Goal: Browse casually

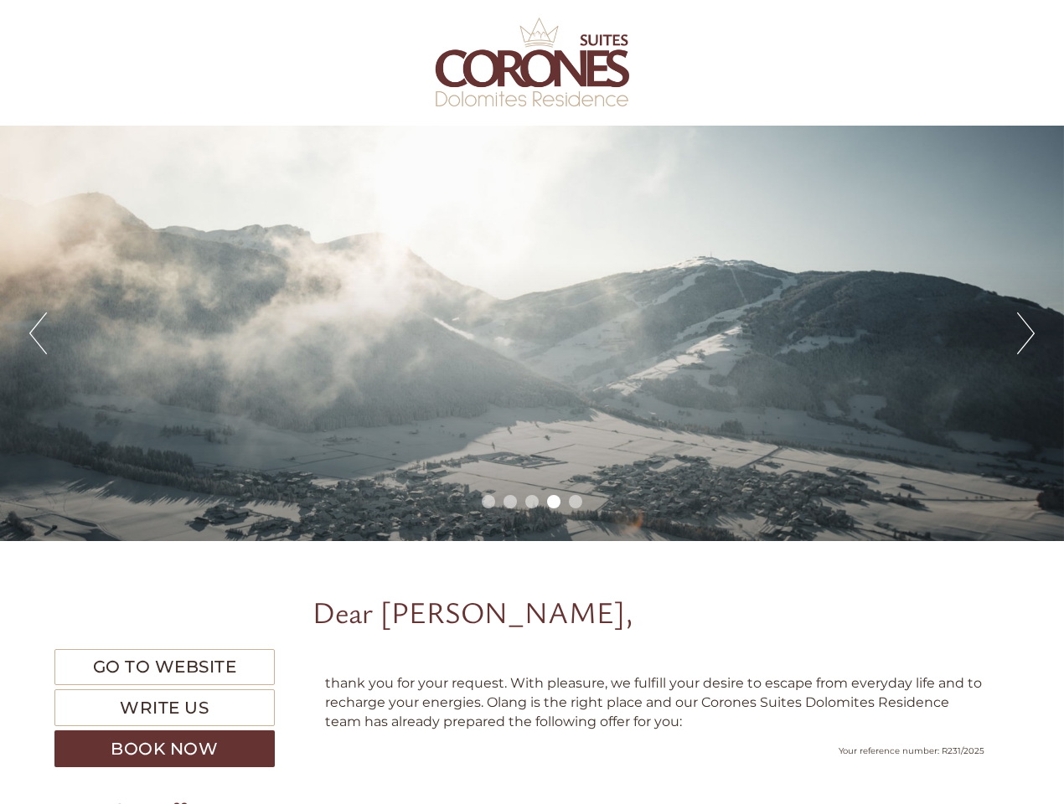
click at [532, 402] on div "Previous Next 1 2 3 4 5" at bounding box center [532, 333] width 1064 height 415
click at [38, 333] on button "Previous" at bounding box center [38, 333] width 18 height 42
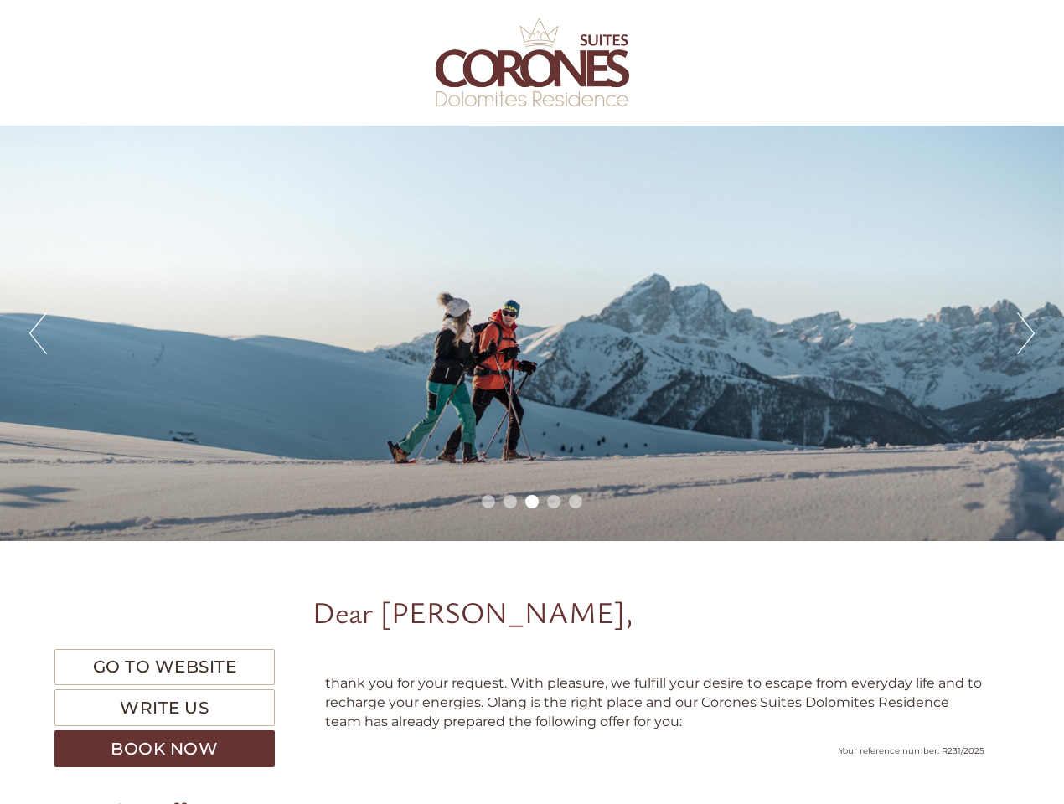
click at [532, 333] on div "Previous Next 1 2 3 4 5" at bounding box center [532, 333] width 1064 height 415
click at [1025, 333] on button "Next" at bounding box center [1026, 333] width 18 height 42
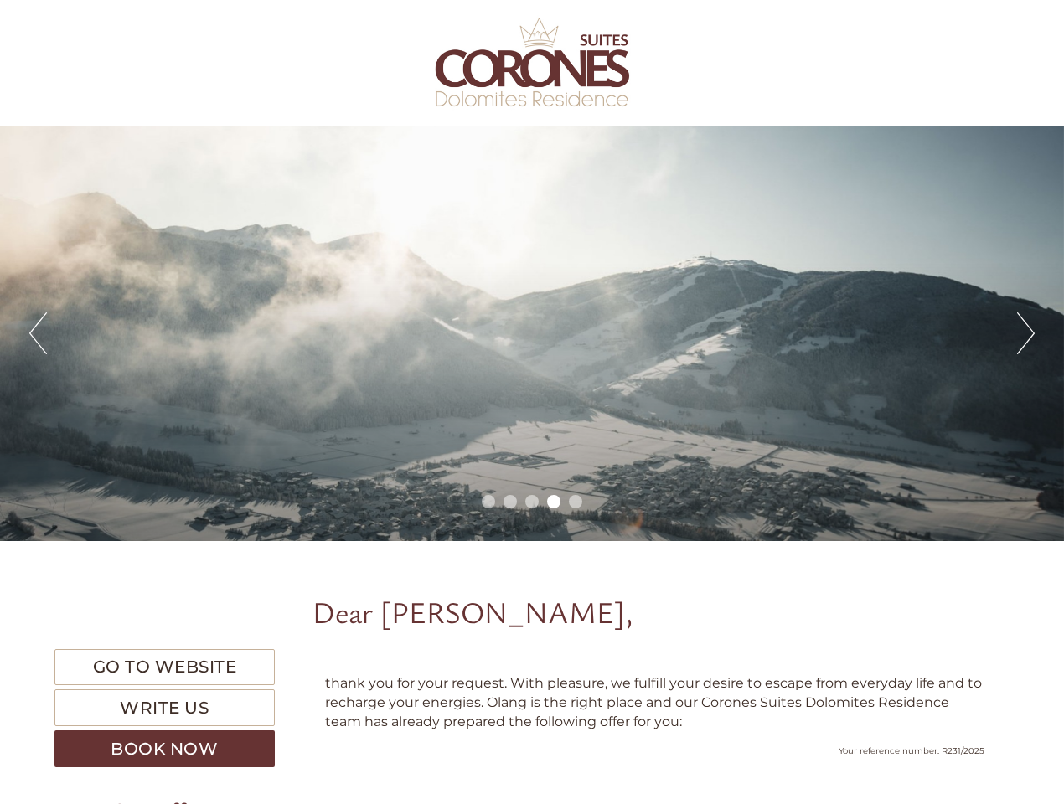
click at [488, 502] on li "1" at bounding box center [488, 501] width 13 height 13
click at [510, 502] on li "2" at bounding box center [509, 501] width 13 height 13
click at [532, 502] on li "3" at bounding box center [531, 501] width 13 height 13
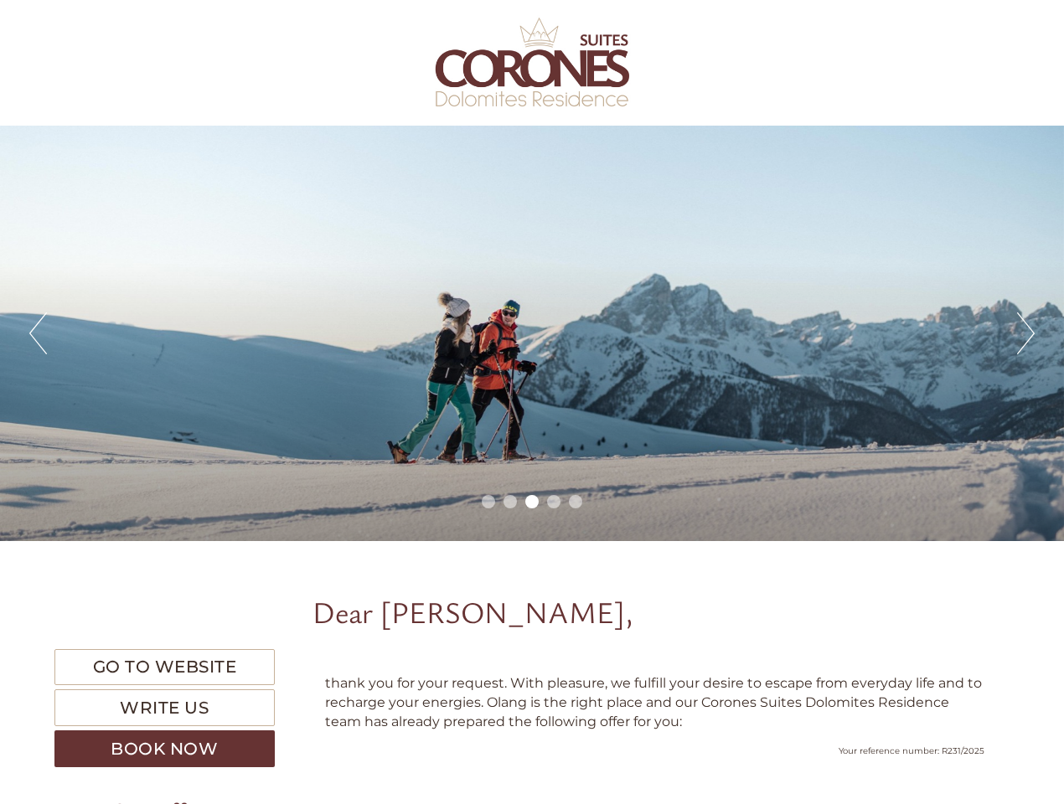
click at [554, 502] on li "4" at bounding box center [553, 501] width 13 height 13
click at [575, 502] on li "5" at bounding box center [575, 501] width 13 height 13
